Goal: Task Accomplishment & Management: Complete application form

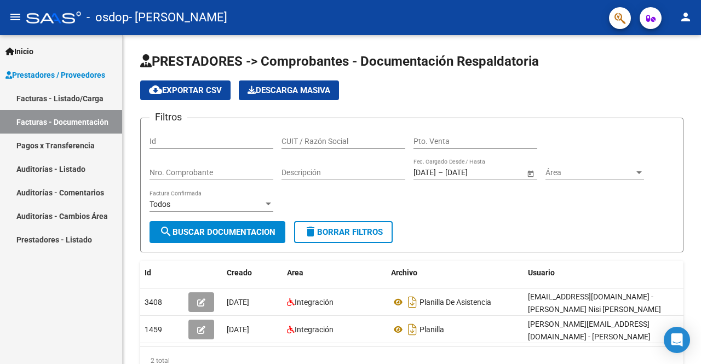
click at [38, 297] on div "Inicio Instructivos Contacto OS Prestadores / Proveedores Facturas - Listado/Ca…" at bounding box center [61, 199] width 122 height 329
click at [47, 123] on link "Facturas - Documentación" at bounding box center [61, 122] width 122 height 24
click at [406, 88] on div "cloud_download Exportar CSV Descarga Masiva" at bounding box center [411, 91] width 543 height 20
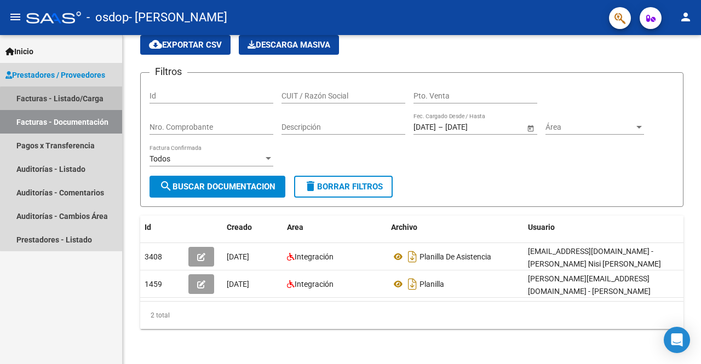
click at [82, 101] on link "Facturas - Listado/Carga" at bounding box center [61, 99] width 122 height 24
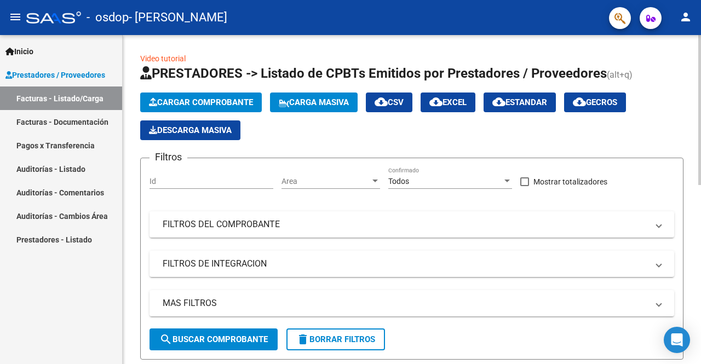
click at [236, 104] on span "Cargar Comprobante" at bounding box center [201, 103] width 104 height 10
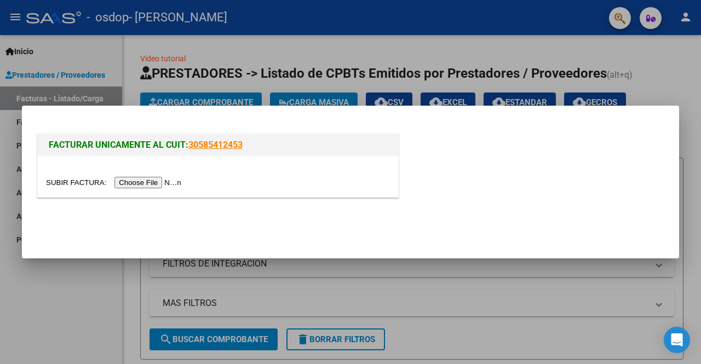
click at [173, 177] on input "file" at bounding box center [115, 183] width 139 height 12
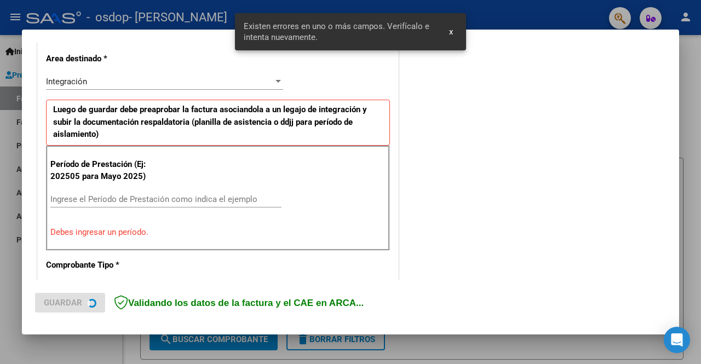
scroll to position [253, 0]
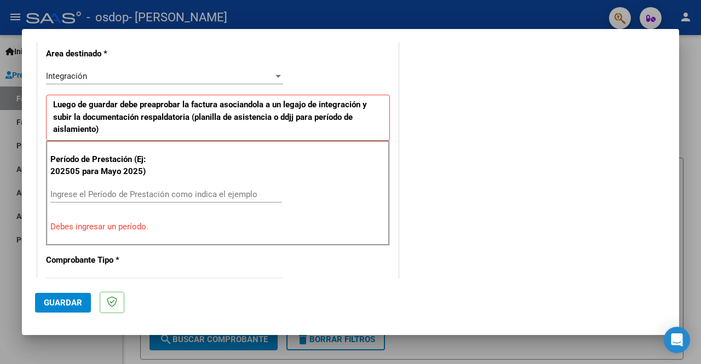
click at [223, 78] on div "Integración" at bounding box center [159, 76] width 227 height 10
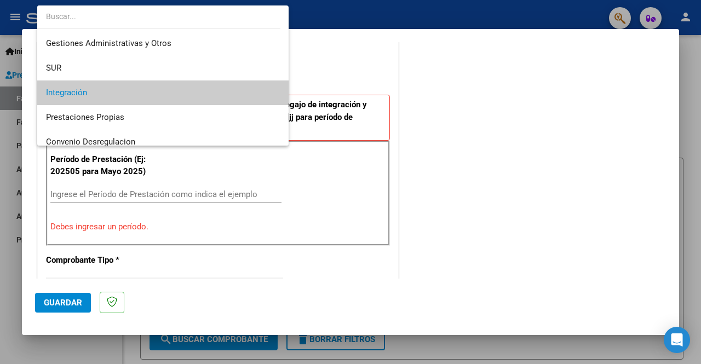
scroll to position [28, 0]
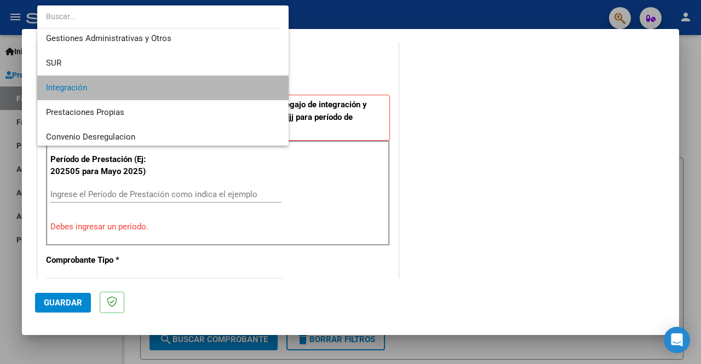
click at [204, 84] on span "Integración" at bounding box center [163, 88] width 234 height 25
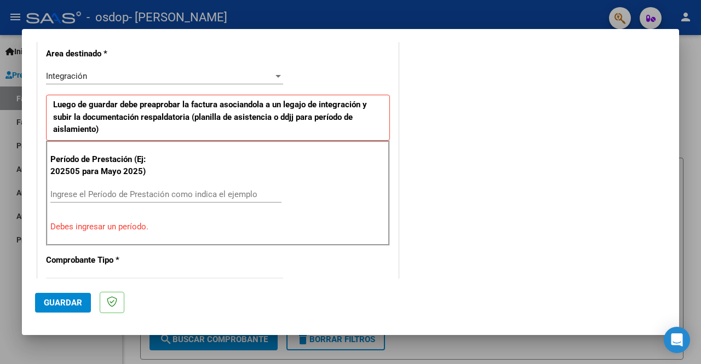
click at [105, 183] on div "Período de Prestación (Ej: 202505 para Mayo 2025) Ingrese el Período de Prestac…" at bounding box center [218, 193] width 344 height 105
click at [113, 190] on input "Ingrese el Período de Prestación como indica el ejemplo" at bounding box center [165, 195] width 231 height 10
click at [123, 226] on p "Debes ingresar un período." at bounding box center [217, 227] width 335 height 13
click at [157, 197] on input "Ingrese el Período de Prestación como indica el ejemplo" at bounding box center [165, 195] width 231 height 10
type input "1"
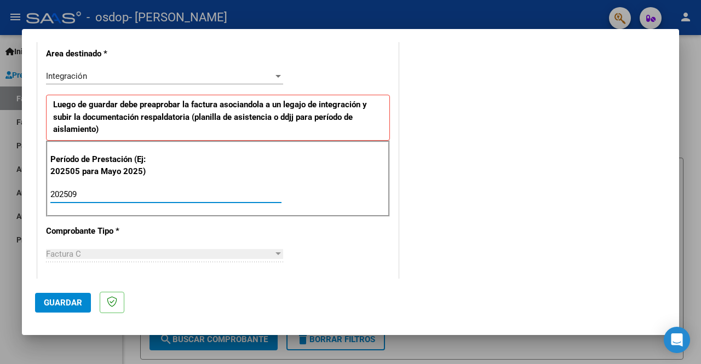
type input "202509"
click at [417, 199] on div "COMENTARIOS Comentarios del Prestador / Gerenciador:" at bounding box center [533, 290] width 265 height 977
click at [372, 239] on div "CUIT * 27-37817261-1 Ingresar CUIT ANALISIS PRESTADOR NISI [PERSON_NAME] [PERSO…" at bounding box center [218, 351] width 360 height 849
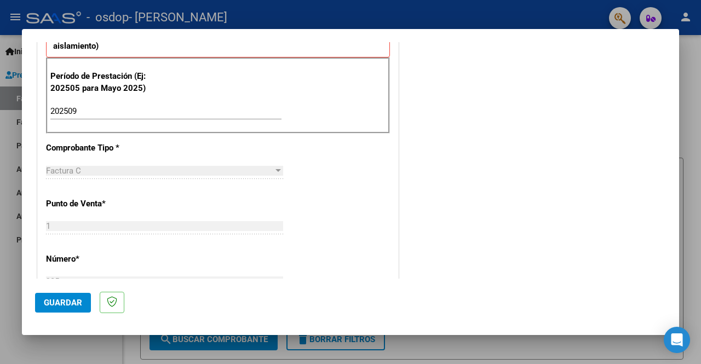
scroll to position [373, 0]
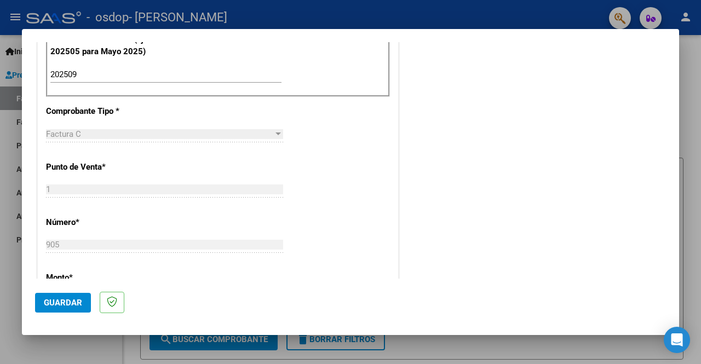
click at [273, 130] on div at bounding box center [278, 134] width 10 height 9
click at [264, 151] on div "CUIT * 27-37817261-1 Ingresar CUIT ANALISIS PRESTADOR NISI [PERSON_NAME] [PERSO…" at bounding box center [218, 231] width 360 height 849
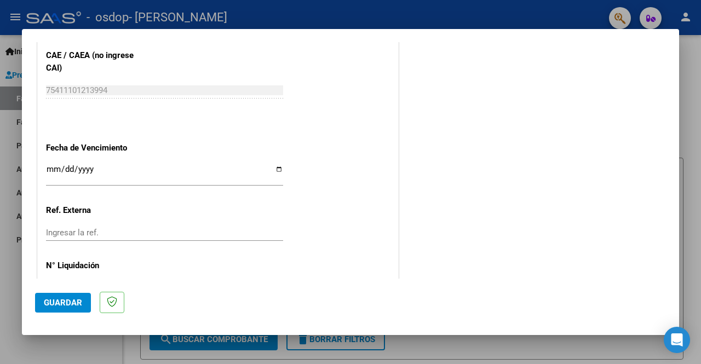
scroll to position [720, 0]
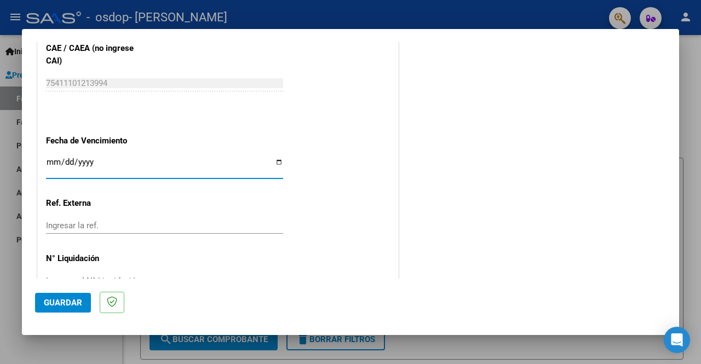
click at [89, 158] on input "Ingresar la fecha" at bounding box center [164, 167] width 237 height 18
click at [274, 162] on input "Ingresar la fecha" at bounding box center [164, 167] width 237 height 18
type input "[DATE]"
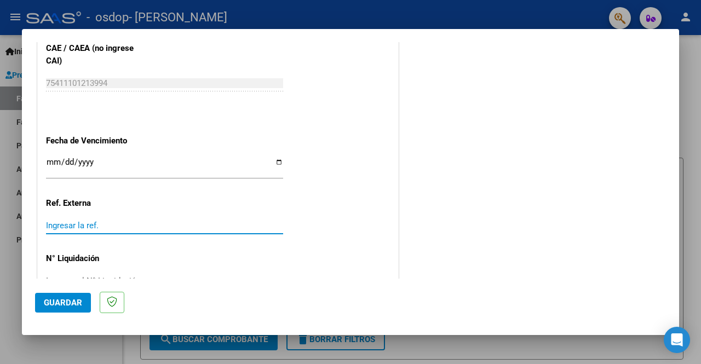
click at [101, 224] on input "Ingresar la ref." at bounding box center [164, 226] width 237 height 10
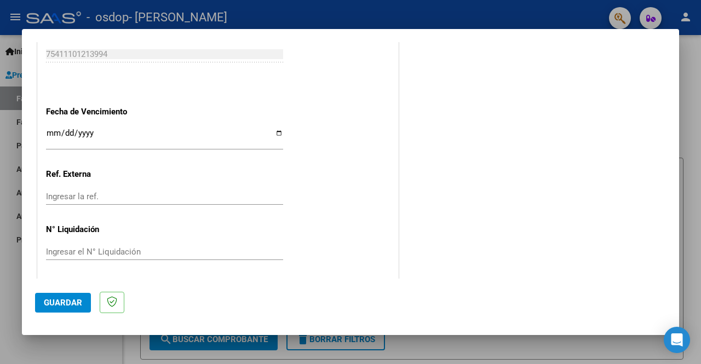
click at [77, 249] on input "Ingresar el N° Liquidación" at bounding box center [164, 252] width 237 height 10
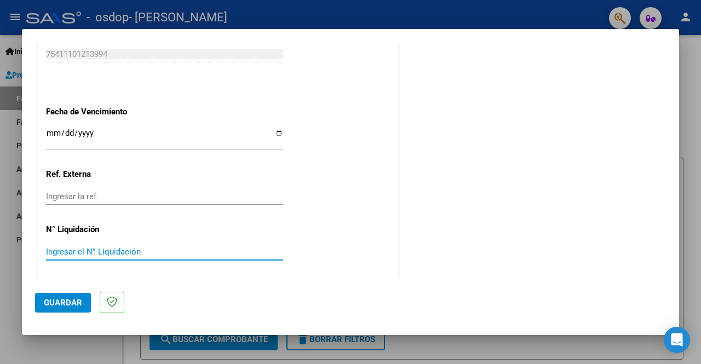
click at [72, 301] on span "Guardar" at bounding box center [63, 303] width 38 height 10
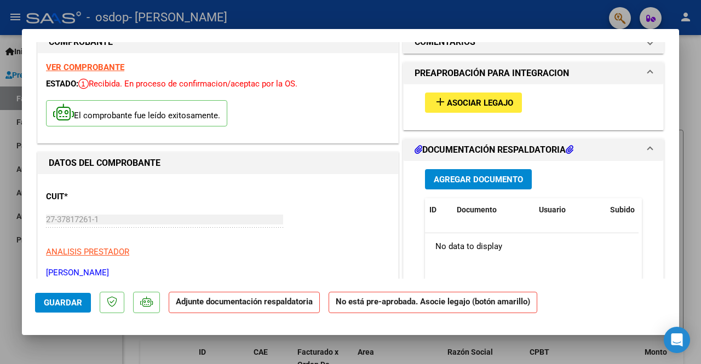
scroll to position [0, 0]
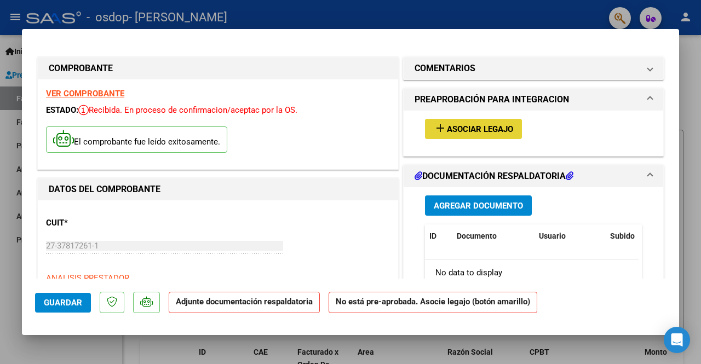
click at [492, 121] on button "add Asociar Legajo" at bounding box center [473, 129] width 97 height 20
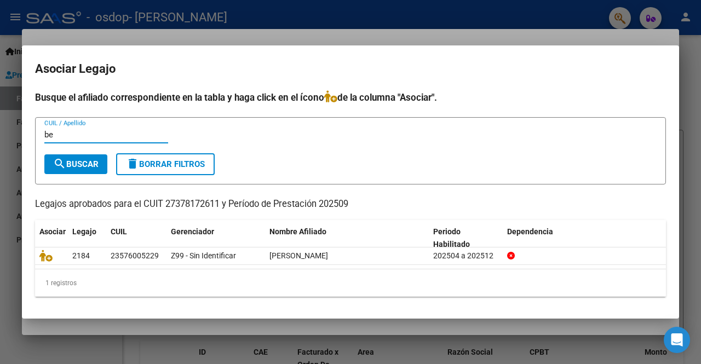
type input "b"
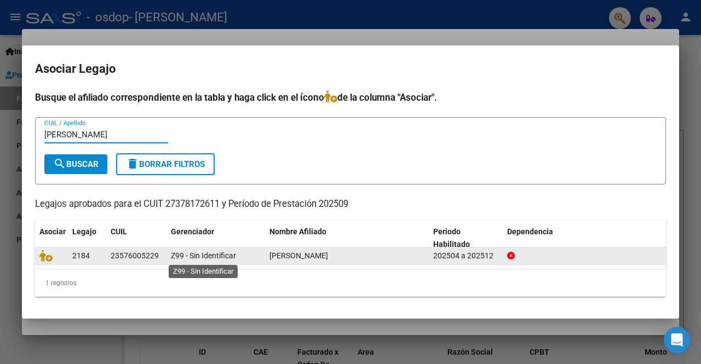
type input "[PERSON_NAME]"
click at [186, 258] on span "Z99 - Sin Identificar" at bounding box center [203, 255] width 65 height 9
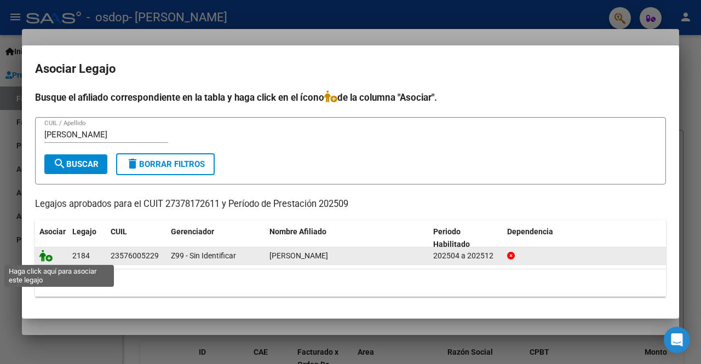
click at [48, 257] on icon at bounding box center [45, 256] width 13 height 12
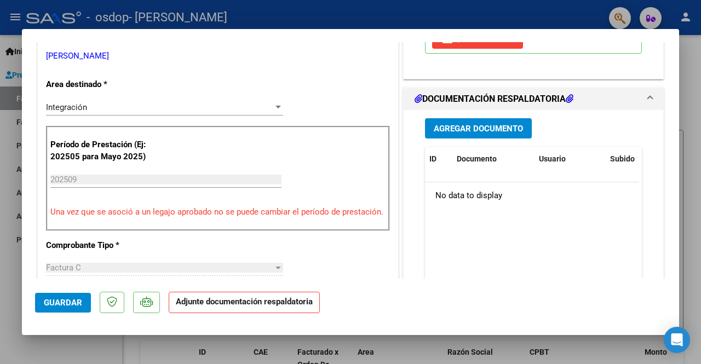
scroll to position [249, 0]
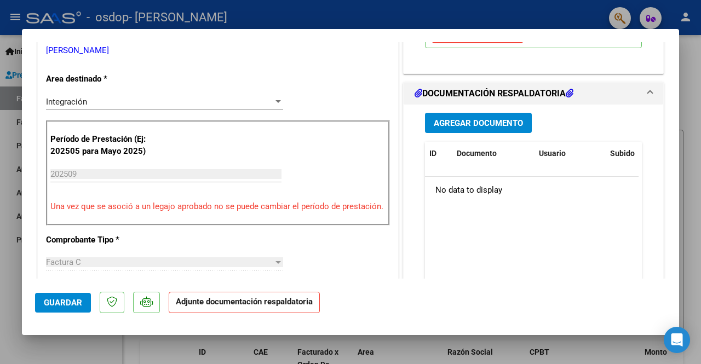
click at [488, 125] on span "Agregar Documento" at bounding box center [478, 123] width 89 height 10
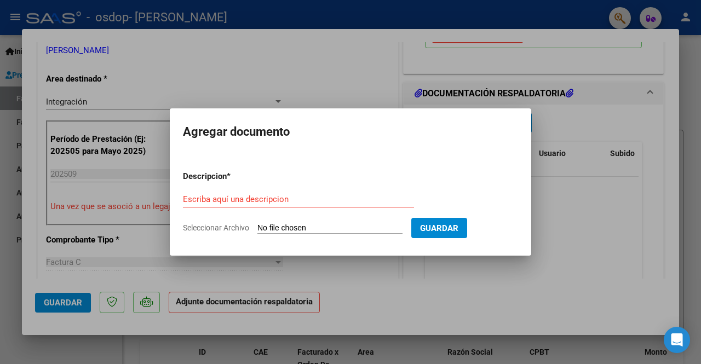
click at [331, 227] on input "Seleccionar Archivo" at bounding box center [329, 228] width 145 height 10
type input "C:\fakepath\CamScanner [DATE] 10.49.pdf"
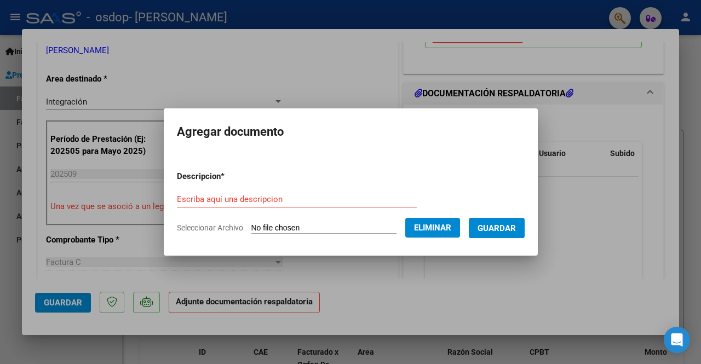
click at [238, 199] on input "Escriba aquí una descripcion" at bounding box center [297, 199] width 240 height 10
type input "p"
type input "Planilla de asistencia"
click at [495, 223] on span "Guardar" at bounding box center [497, 228] width 38 height 10
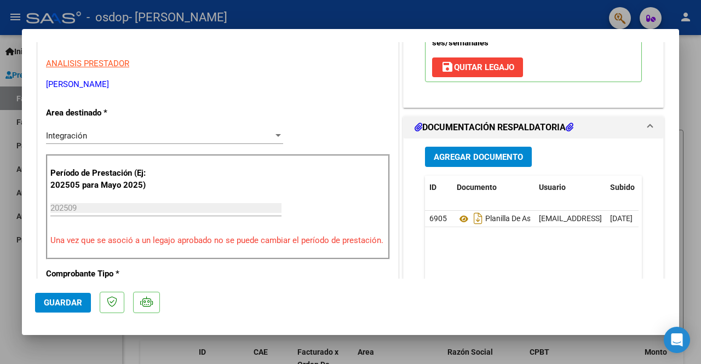
scroll to position [236, 0]
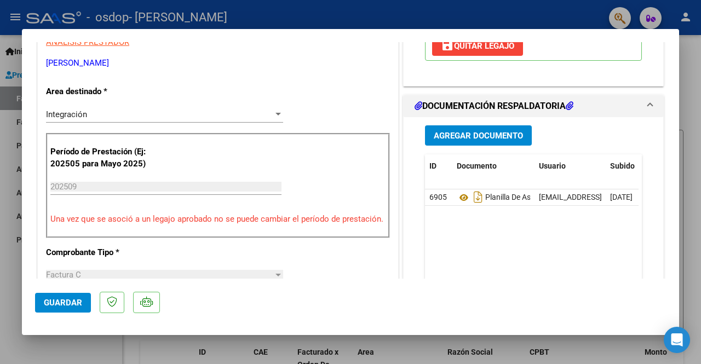
click at [58, 304] on span "Guardar" at bounding box center [63, 303] width 38 height 10
click at [697, 62] on div at bounding box center [350, 182] width 701 height 364
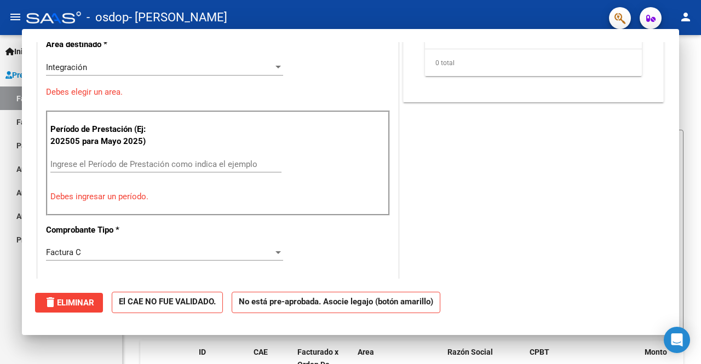
scroll to position [0, 0]
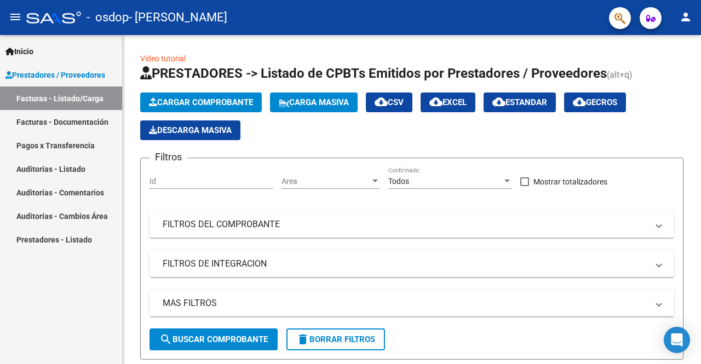
click at [49, 123] on link "Facturas - Documentación" at bounding box center [61, 122] width 122 height 24
